Goal: Information Seeking & Learning: Learn about a topic

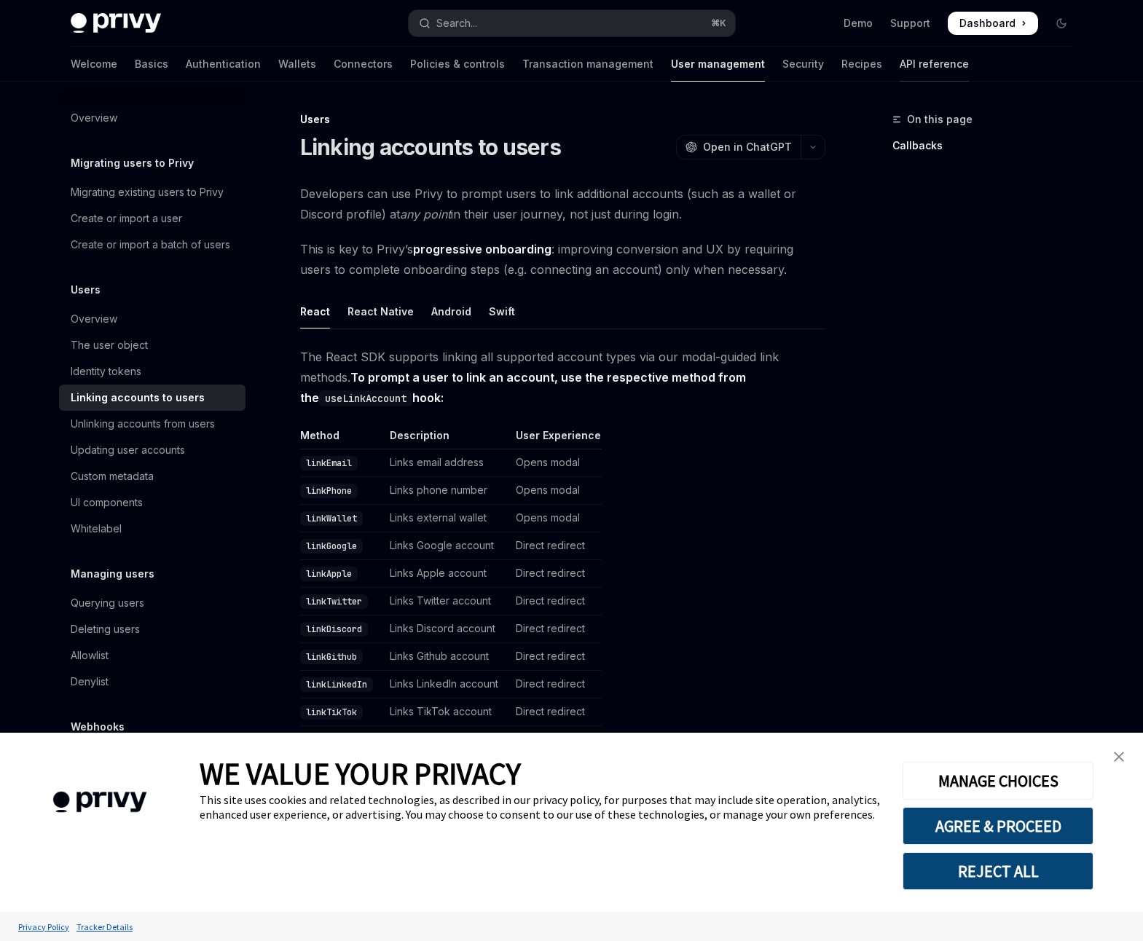
click at [899, 63] on link "API reference" at bounding box center [933, 64] width 69 height 35
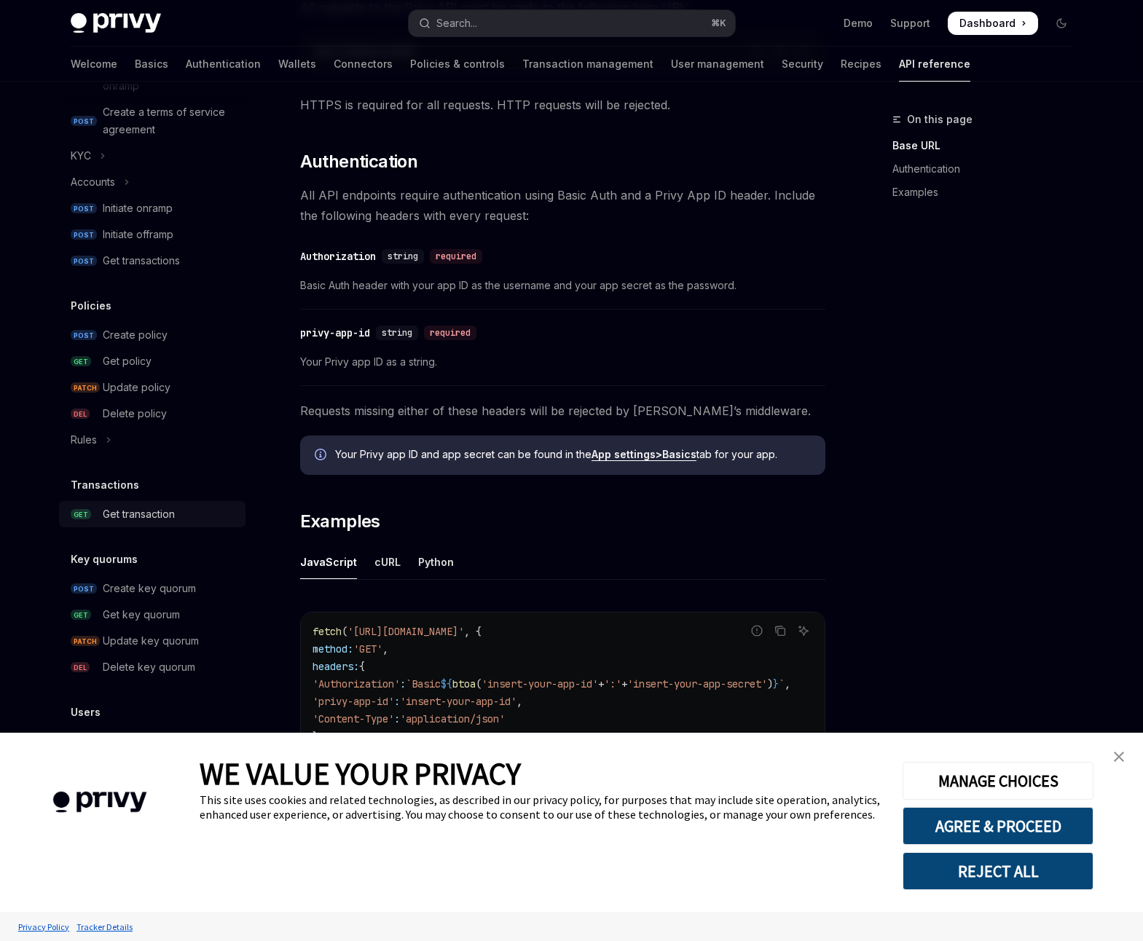
scroll to position [624, 0]
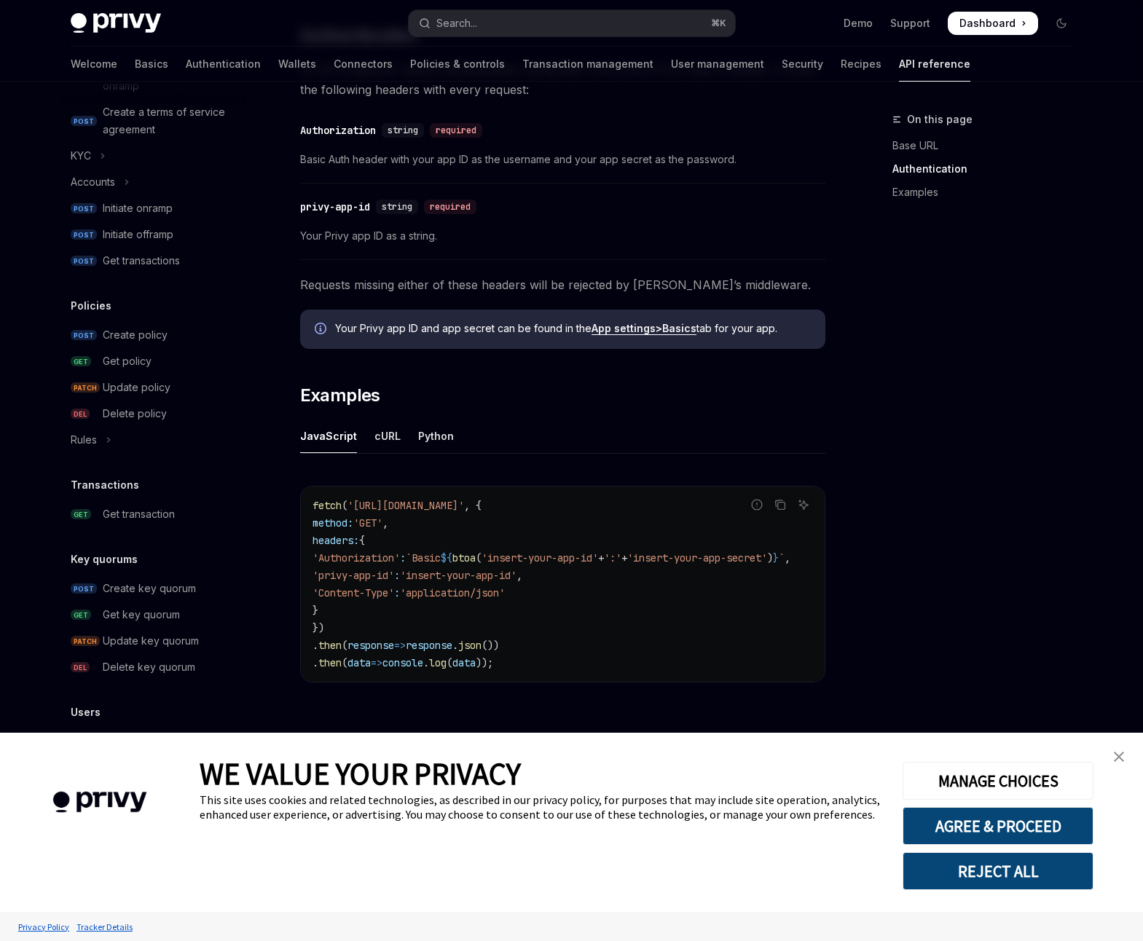
click at [85, 714] on h5 "Users" at bounding box center [86, 712] width 30 height 17
click at [1119, 755] on img "close banner" at bounding box center [1119, 757] width 10 height 10
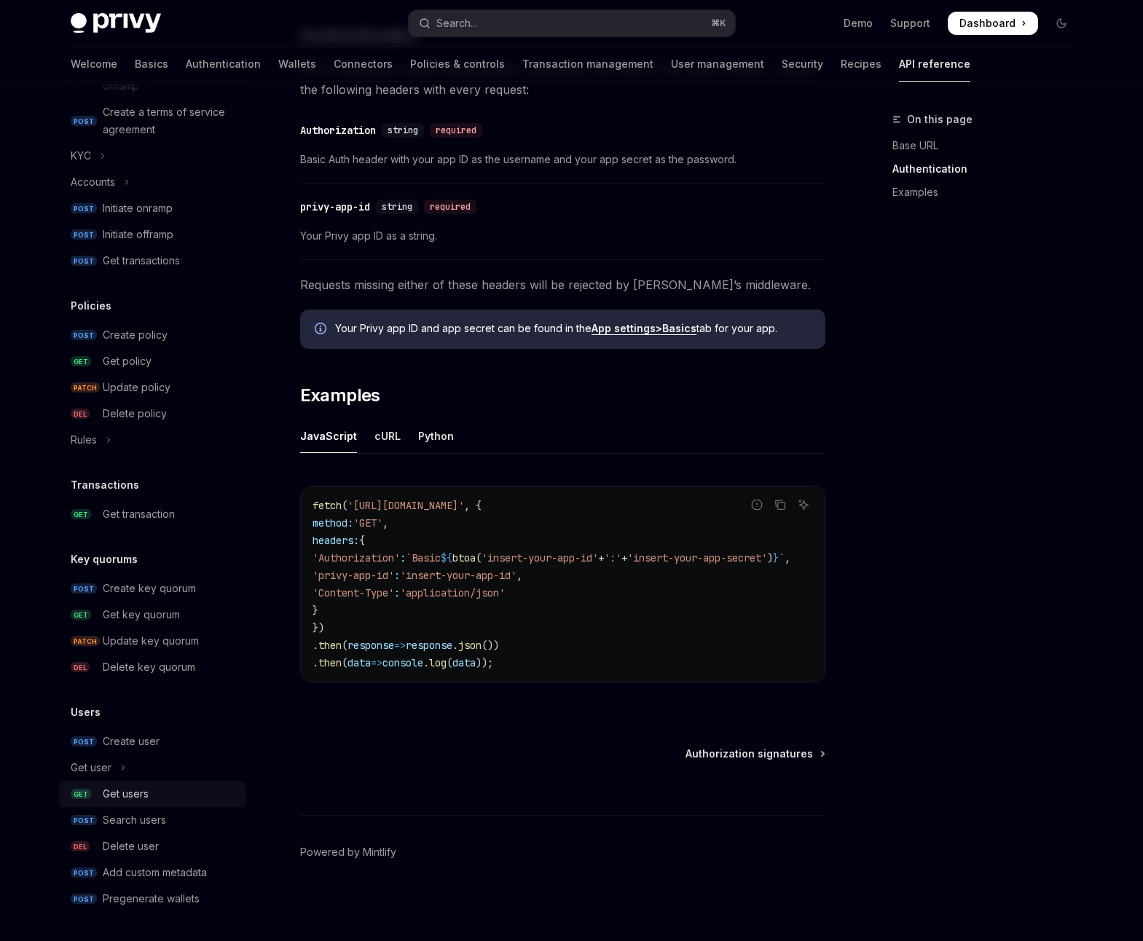
click at [142, 796] on div "Get users" at bounding box center [126, 793] width 46 height 17
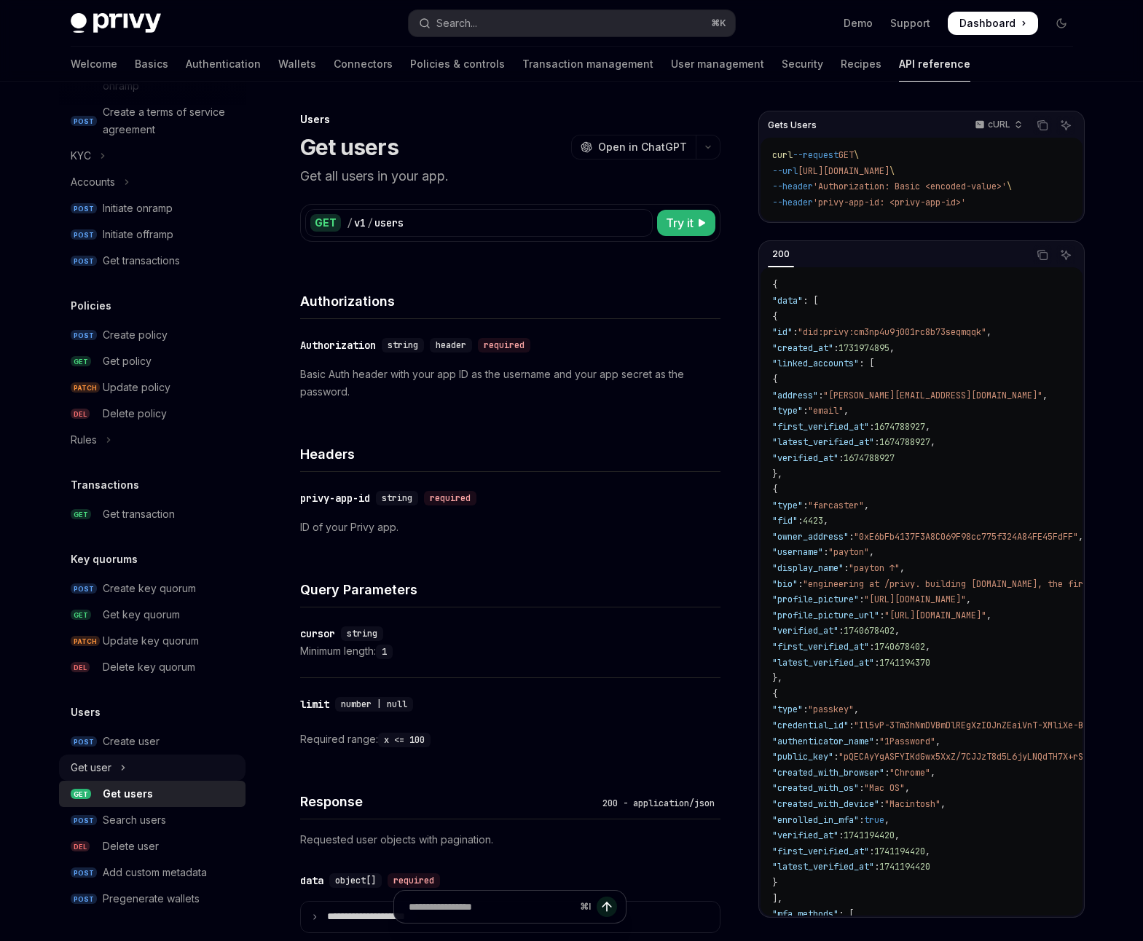
click at [141, 769] on button "Get user" at bounding box center [152, 768] width 186 height 26
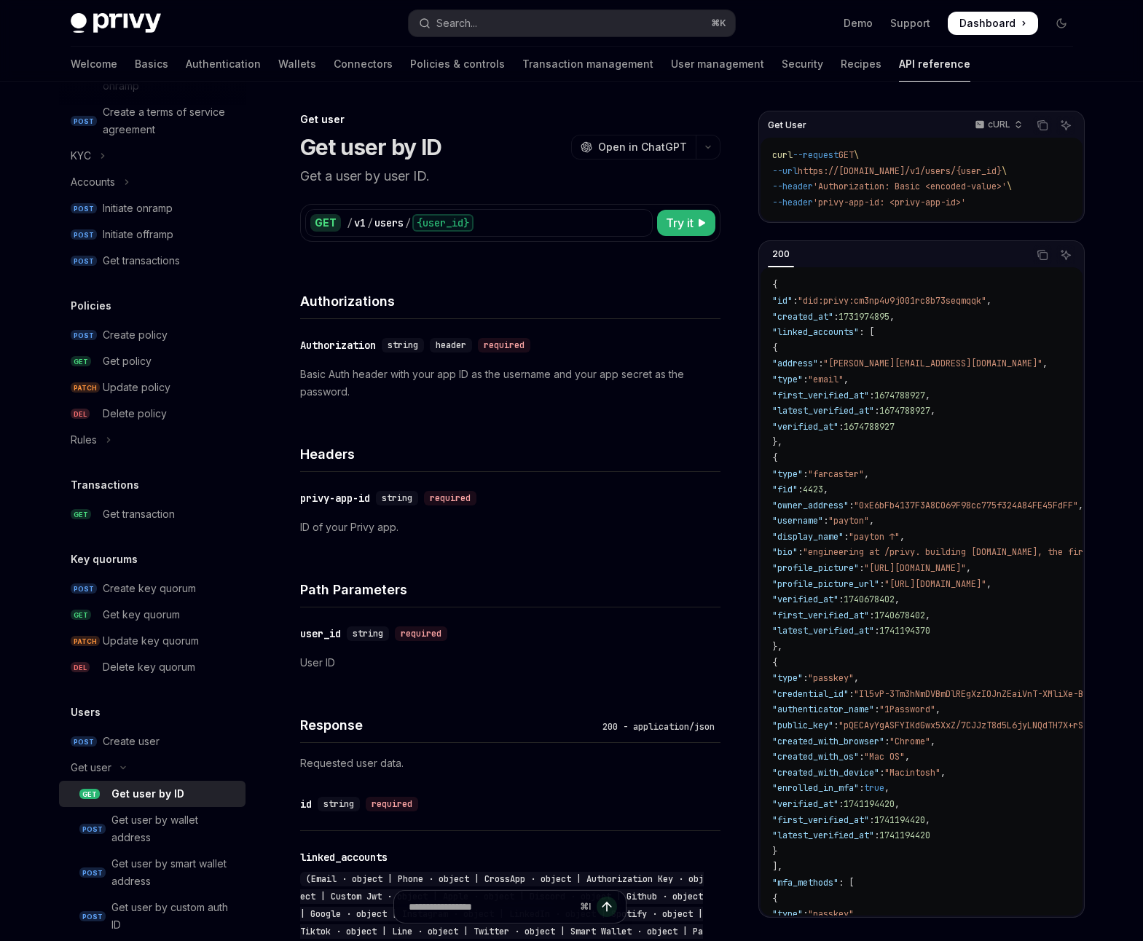
click at [160, 790] on div "Get user by ID" at bounding box center [147, 793] width 73 height 17
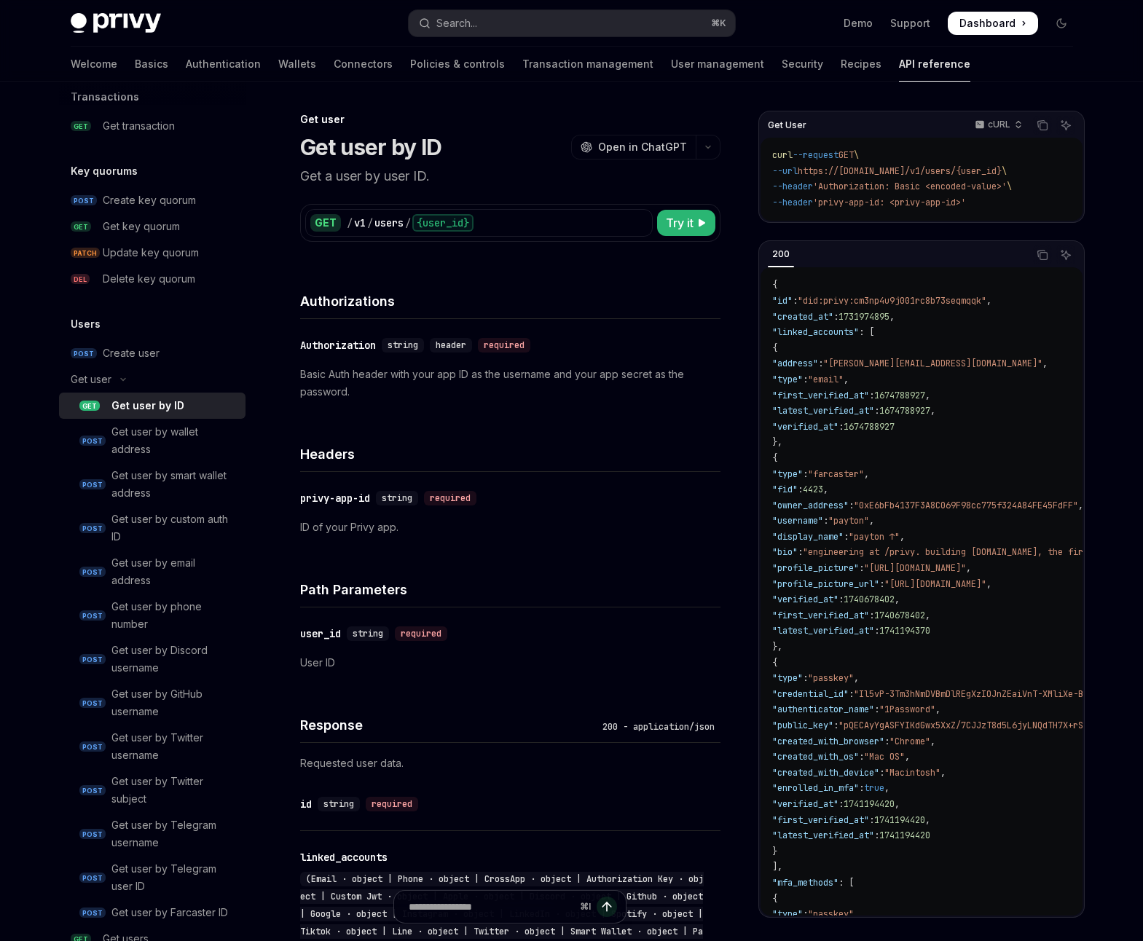
scroll to position [979, 0]
click at [180, 605] on div "Get user by phone number" at bounding box center [173, 614] width 125 height 35
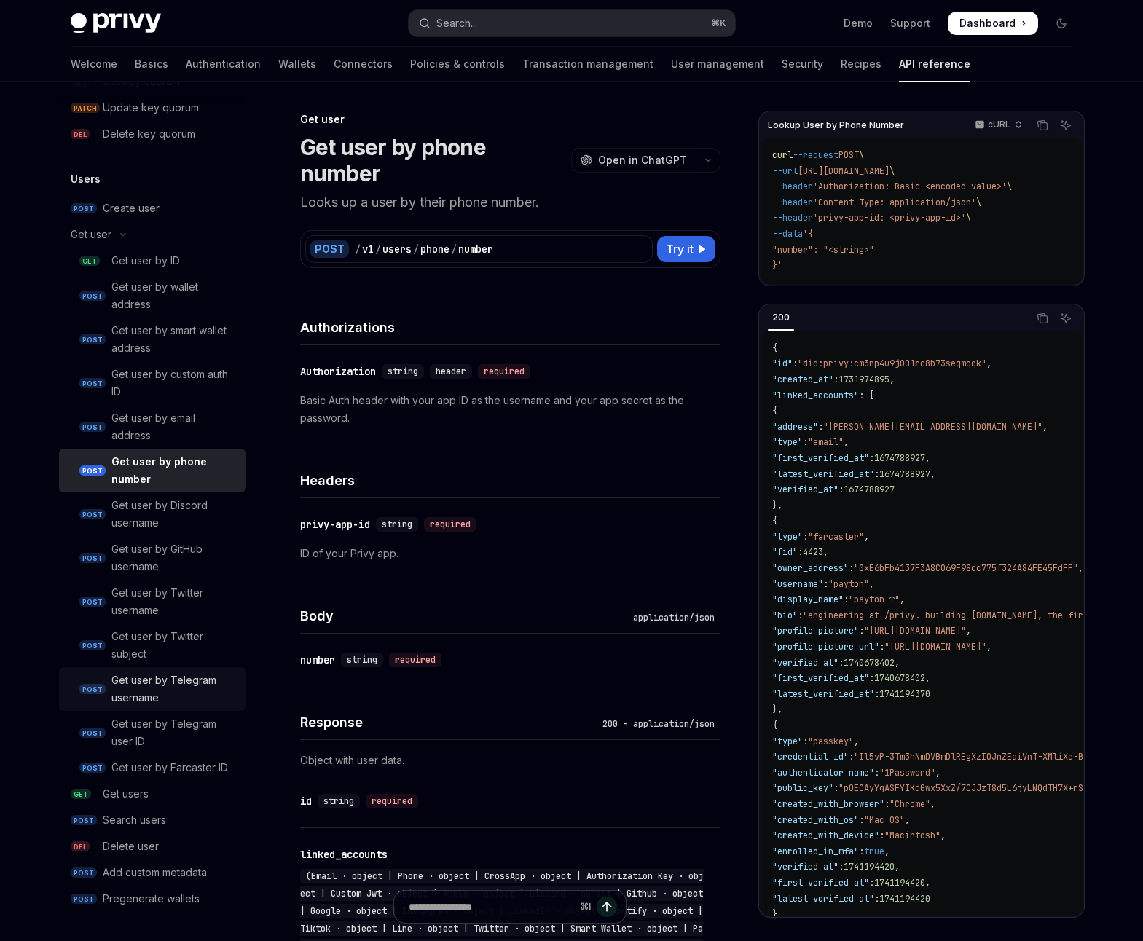
scroll to position [1109, 0]
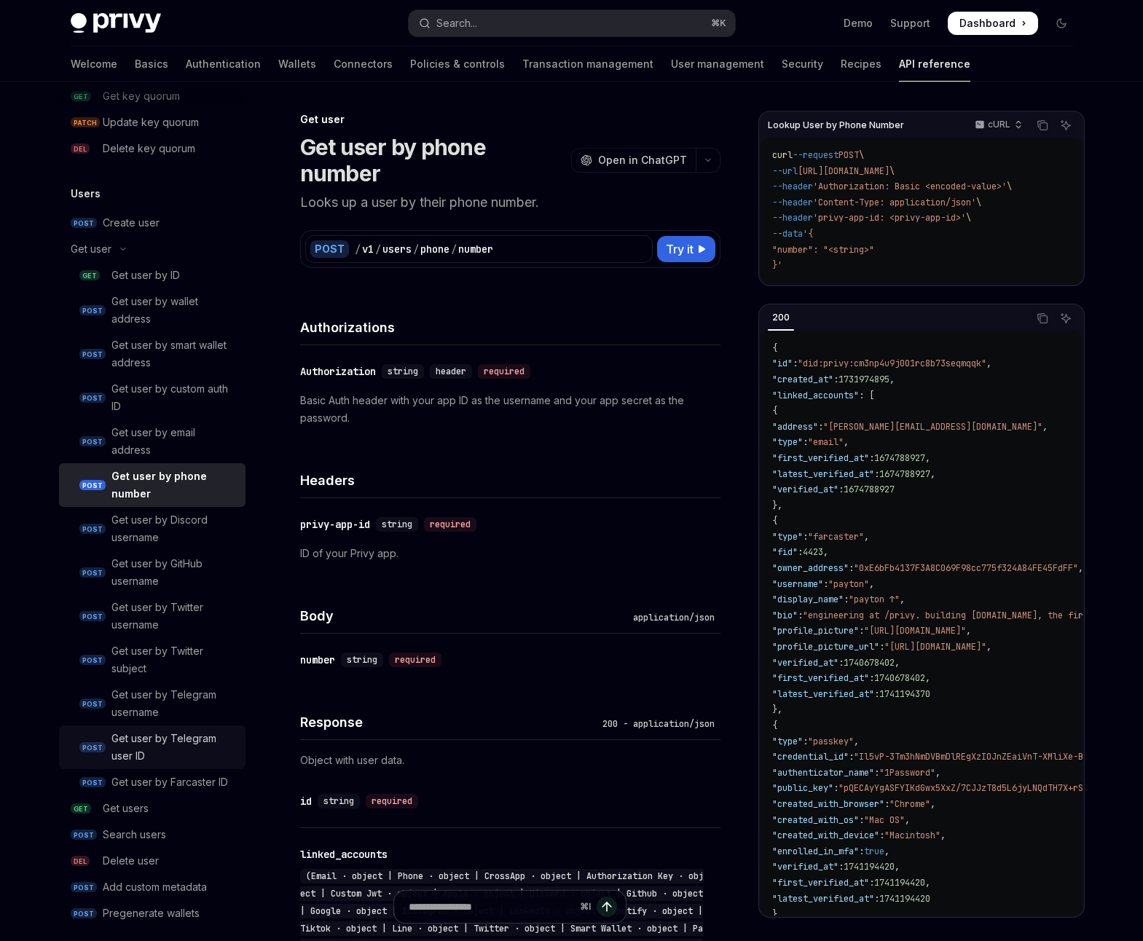
click at [192, 735] on div "Get user by Telegram user ID" at bounding box center [173, 747] width 125 height 35
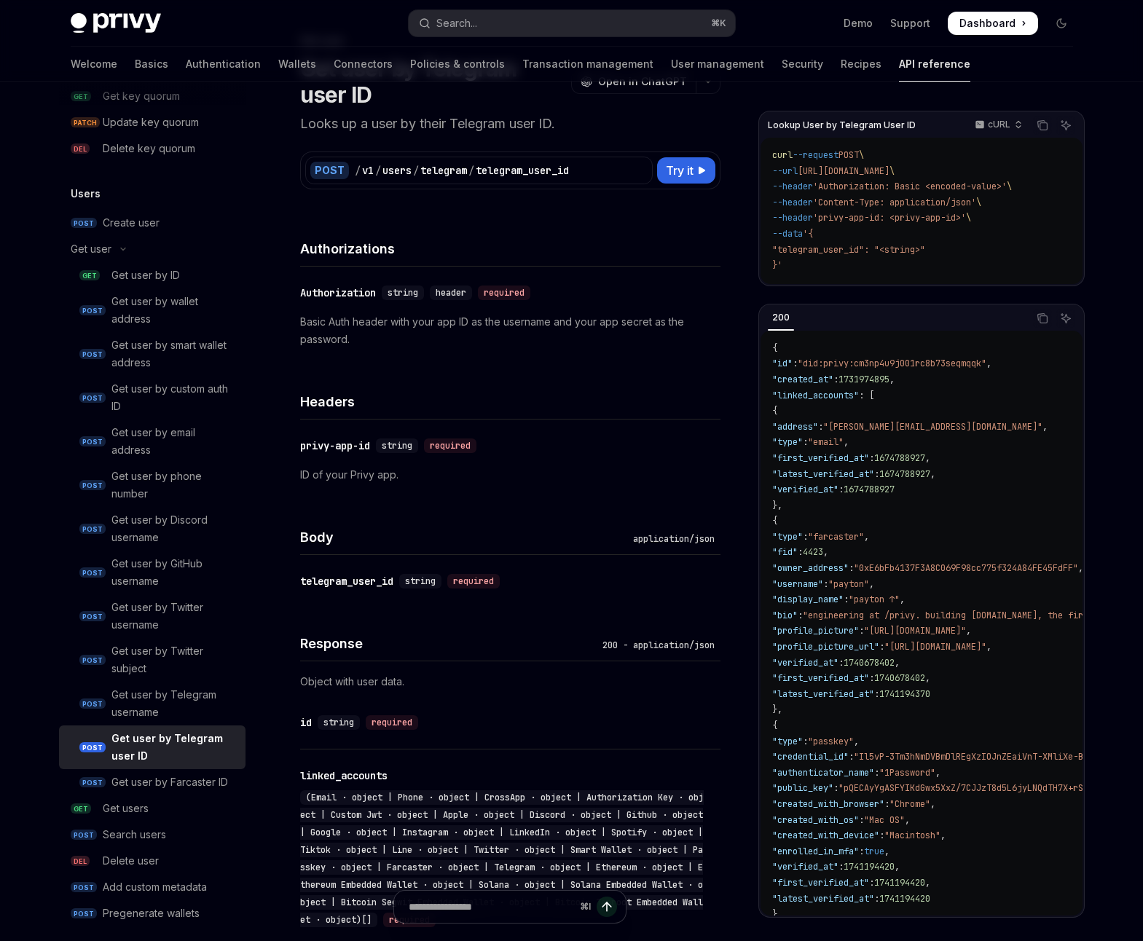
scroll to position [79, 0]
click at [171, 272] on div "Get user by ID" at bounding box center [145, 275] width 68 height 17
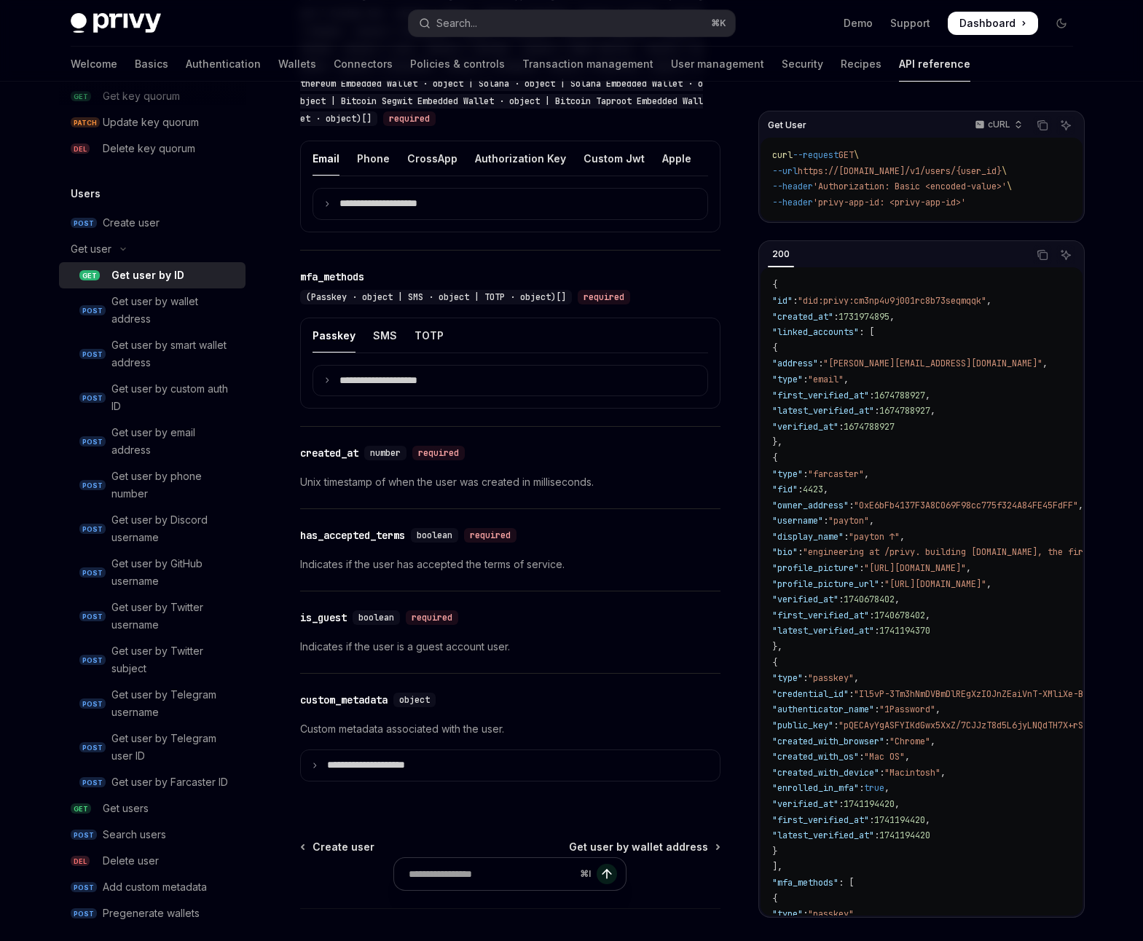
scroll to position [976, 0]
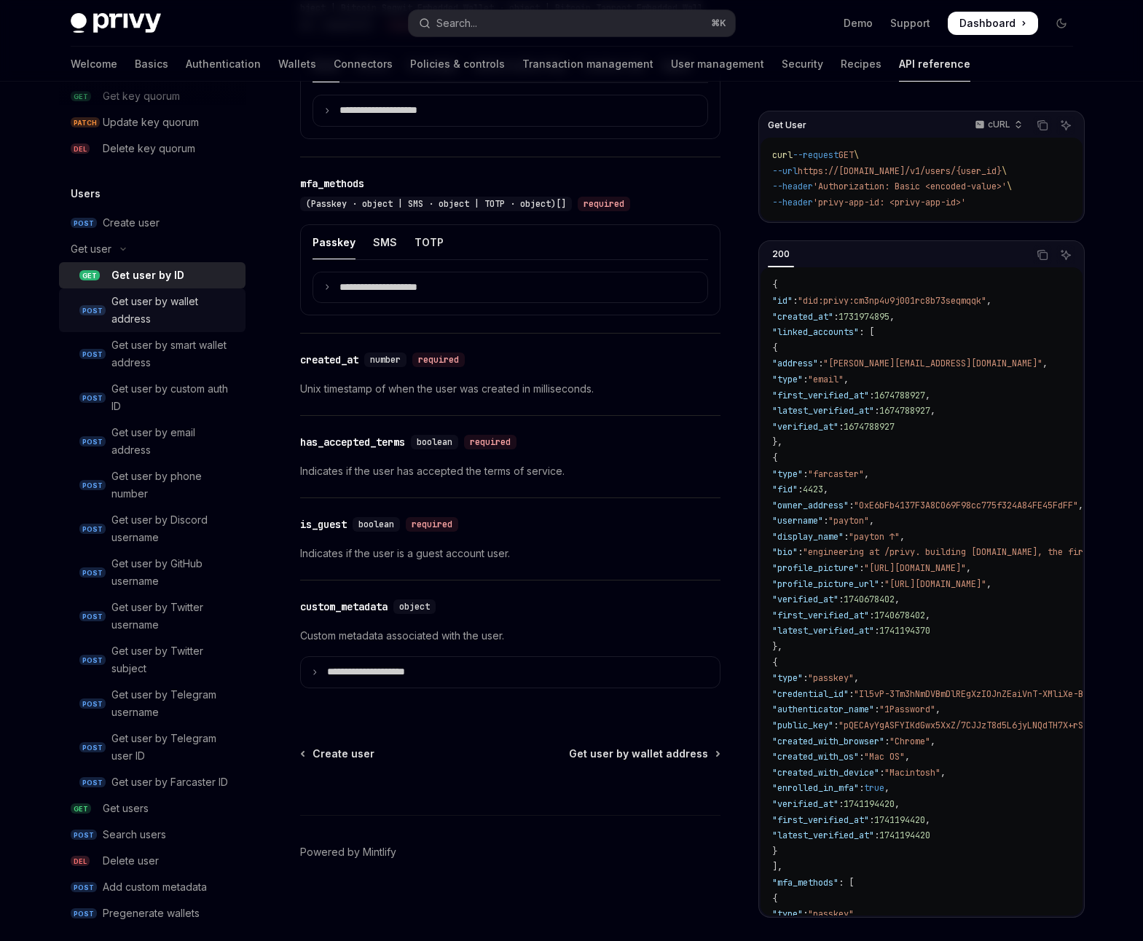
click at [176, 311] on div "Get user by wallet address" at bounding box center [173, 310] width 125 height 35
type textarea "*"
